Goal: Task Accomplishment & Management: Manage account settings

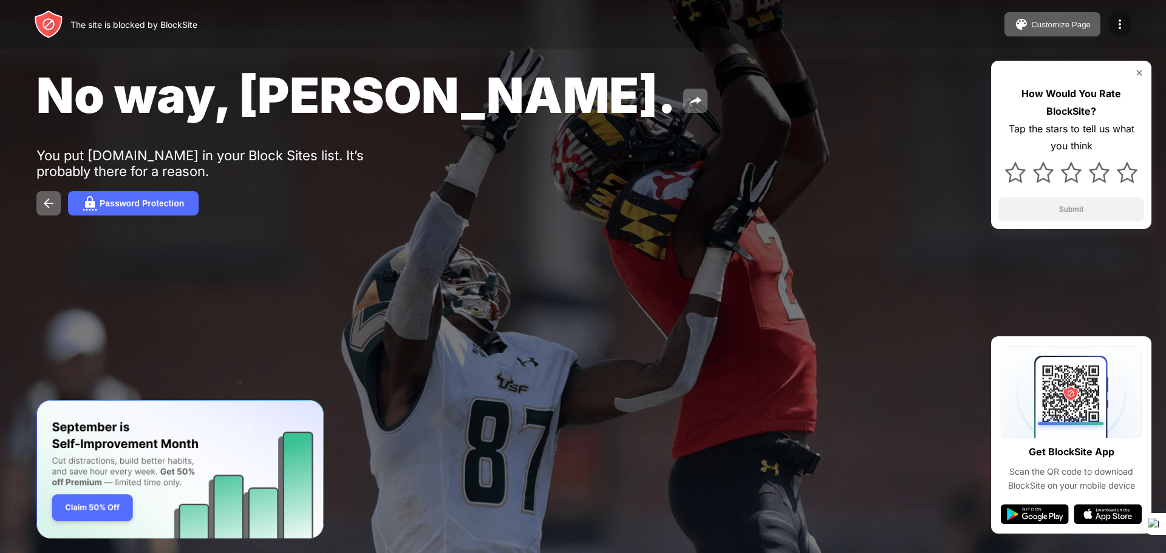
click at [1125, 24] on img at bounding box center [1120, 24] width 15 height 15
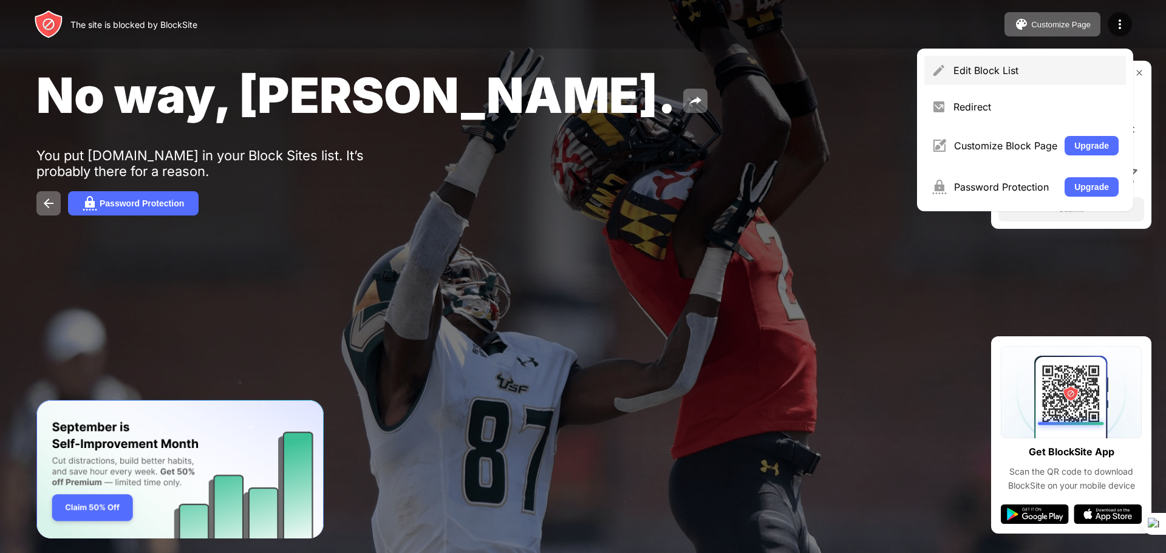
click at [1016, 73] on div "Edit Block List" at bounding box center [1035, 70] width 165 height 12
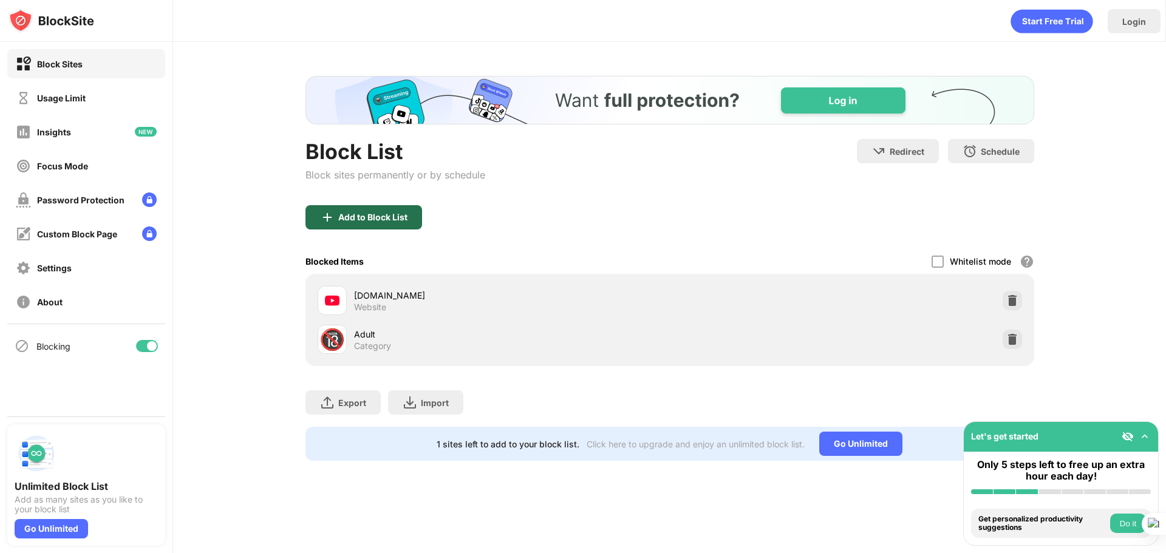
click at [386, 218] on div "Add to Block List" at bounding box center [372, 218] width 69 height 10
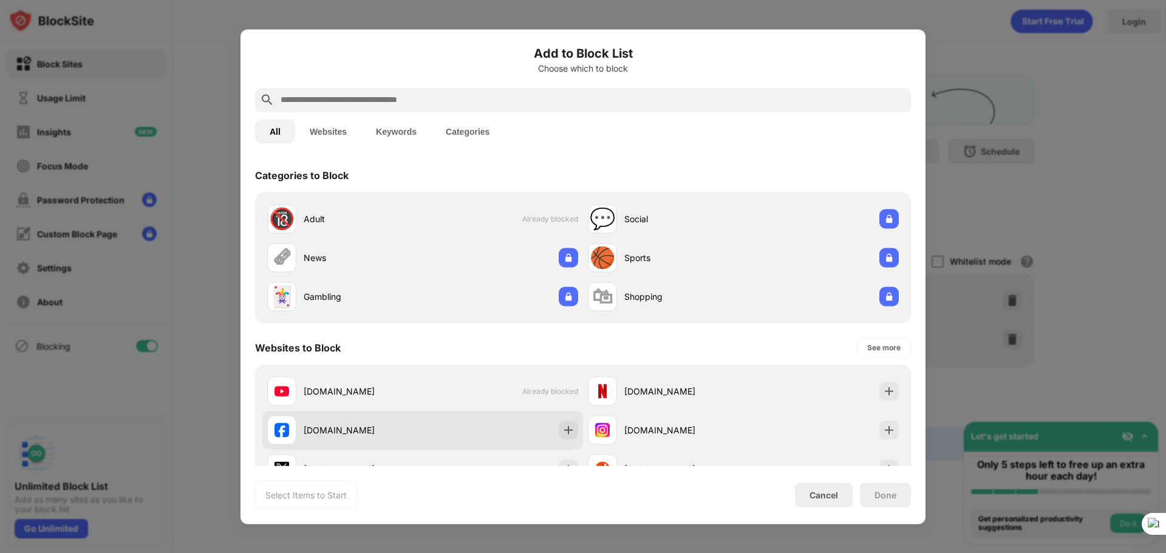
click at [302, 435] on div "[DOMAIN_NAME]" at bounding box center [344, 429] width 155 height 29
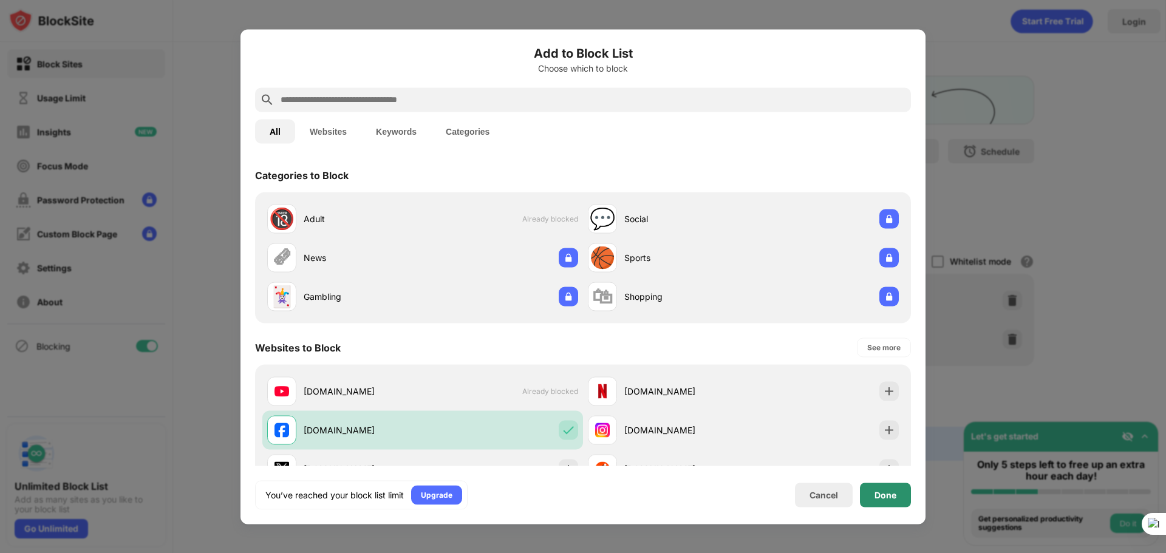
click at [893, 503] on div "Done" at bounding box center [885, 495] width 51 height 24
